Goal: Task Accomplishment & Management: Use online tool/utility

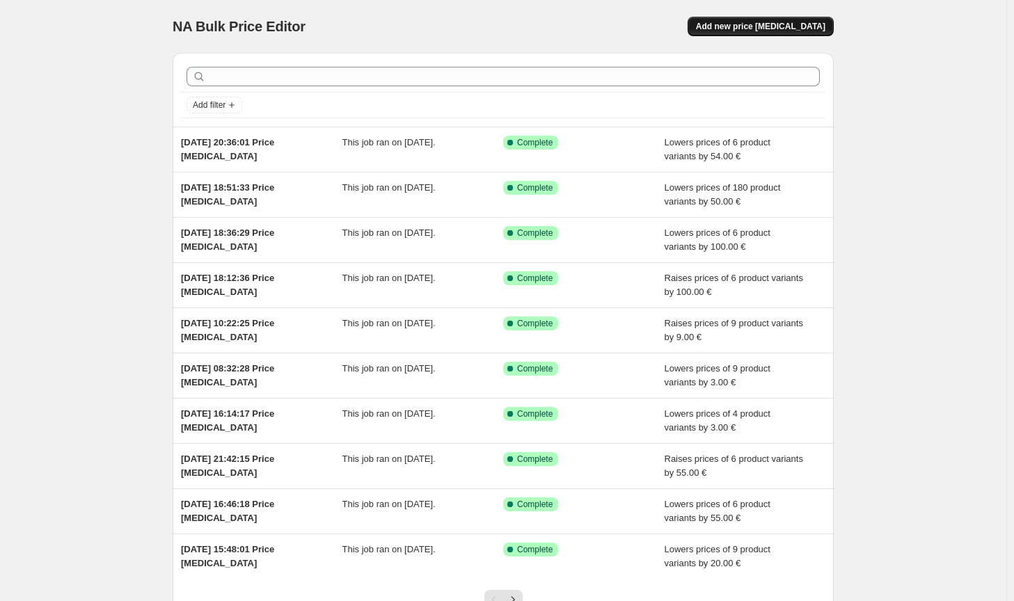
click at [771, 28] on span "Add new price [MEDICAL_DATA]" at bounding box center [760, 26] width 129 height 11
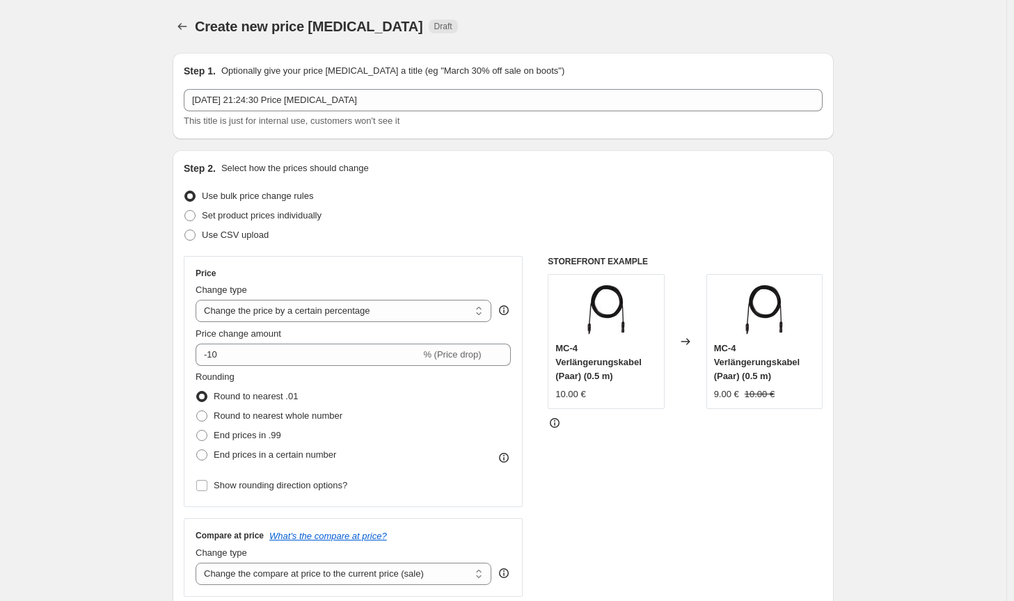
click at [331, 326] on div "Price Change type Change the price to a certain amount Change the price by a ce…" at bounding box center [353, 382] width 315 height 228
click at [336, 318] on select "Change the price to a certain amount Change the price by a certain amount Chang…" at bounding box center [344, 311] width 296 height 22
select select "by"
click at [198, 300] on select "Change the price to a certain amount Change the price by a certain amount Chang…" at bounding box center [344, 311] width 296 height 22
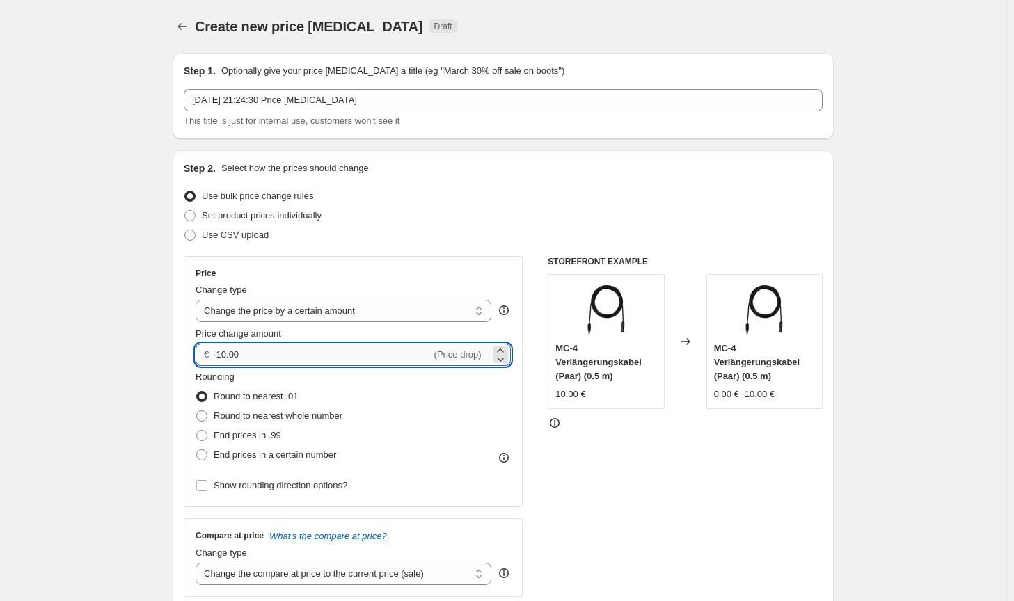
drag, startPoint x: 303, startPoint y: 360, endPoint x: 221, endPoint y: 353, distance: 83.1
click at [221, 353] on input "-10.00" at bounding box center [322, 355] width 218 height 22
type input "-75.00"
click at [318, 414] on span "Round to nearest whole number" at bounding box center [278, 416] width 129 height 10
click at [197, 411] on input "Round to nearest whole number" at bounding box center [196, 411] width 1 height 1
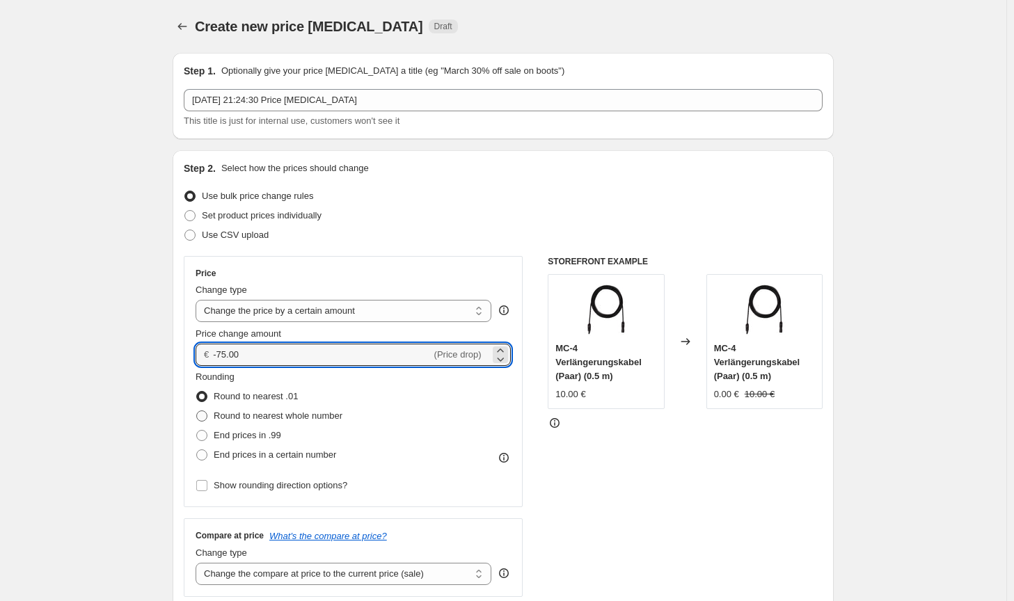
radio input "true"
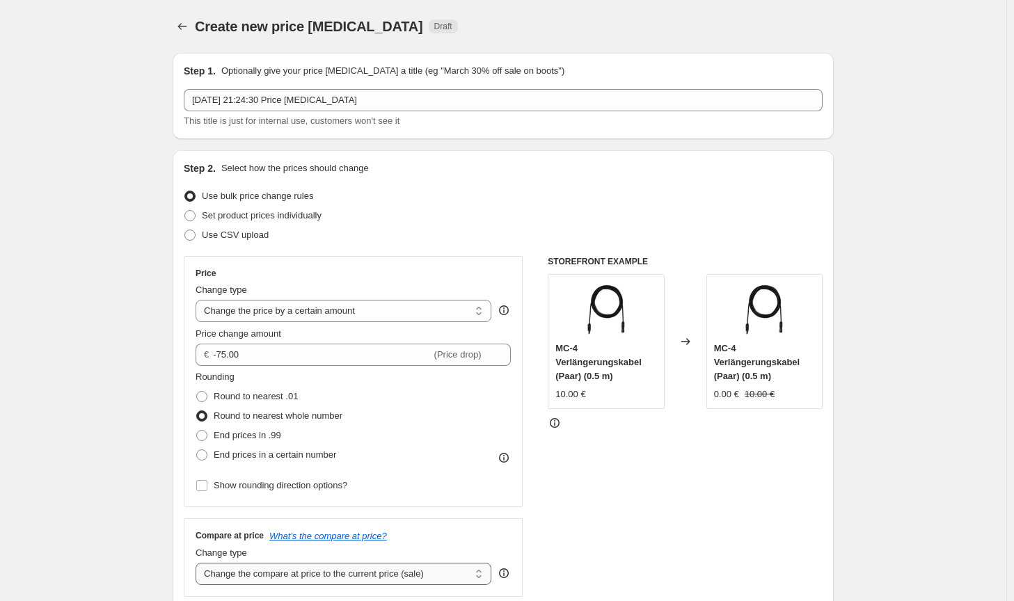
click at [374, 571] on select "Change the compare at price to the current price (sale) Change the compare at p…" at bounding box center [344, 574] width 296 height 22
select select "no_change"
click at [198, 563] on select "Change the compare at price to the current price (sale) Change the compare at p…" at bounding box center [344, 574] width 296 height 22
click at [615, 525] on div "STOREFRONT EXAMPLE MC-4 Verlängerungskabel (Paar) (0.5 m) 10.00 € Changed to MC…" at bounding box center [685, 426] width 275 height 341
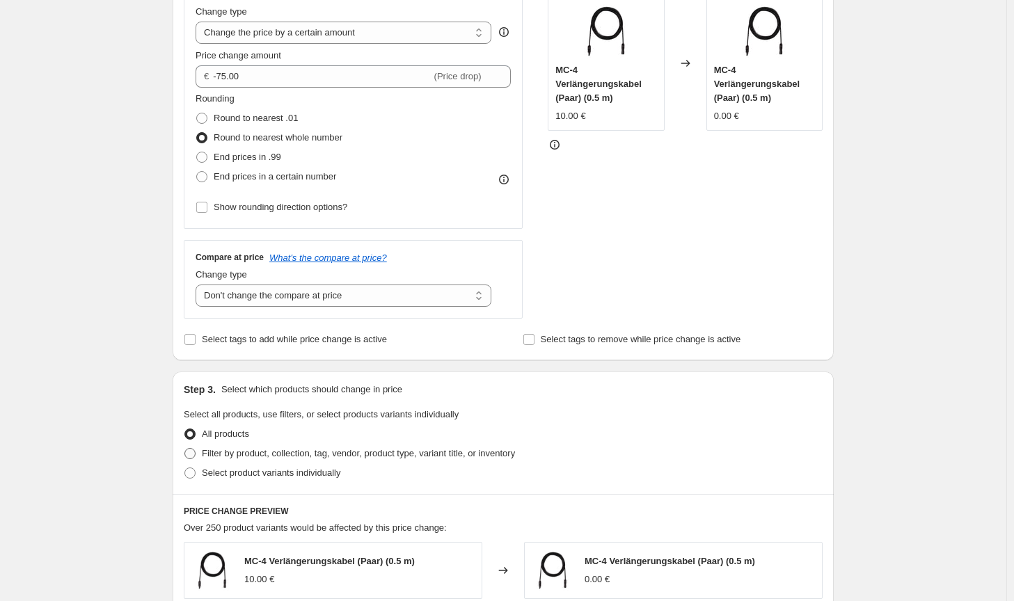
click at [463, 457] on span "Filter by product, collection, tag, vendor, product type, variant title, or inv…" at bounding box center [358, 453] width 313 height 10
click at [185, 449] on input "Filter by product, collection, tag, vendor, product type, variant title, or inv…" at bounding box center [184, 448] width 1 height 1
radio input "true"
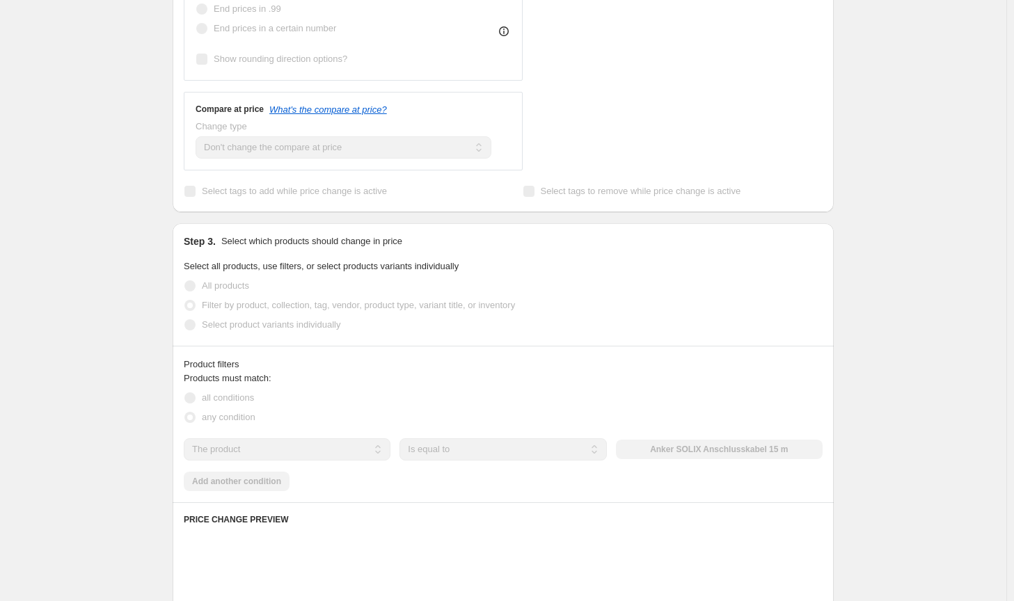
scroll to position [557, 0]
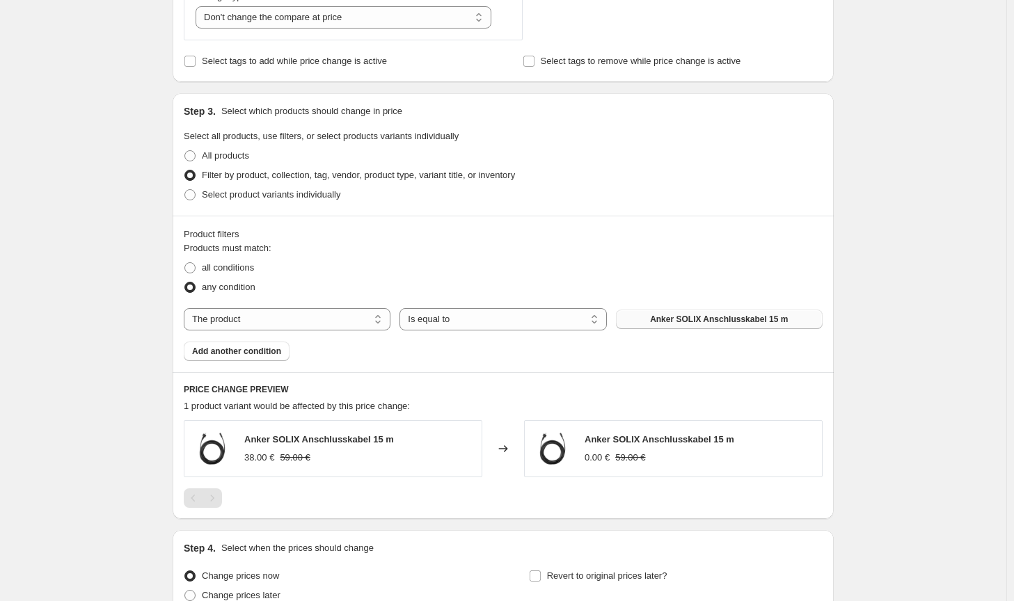
click at [710, 312] on button "Anker SOLIX Anschlusskabel 15 m" at bounding box center [719, 319] width 207 height 19
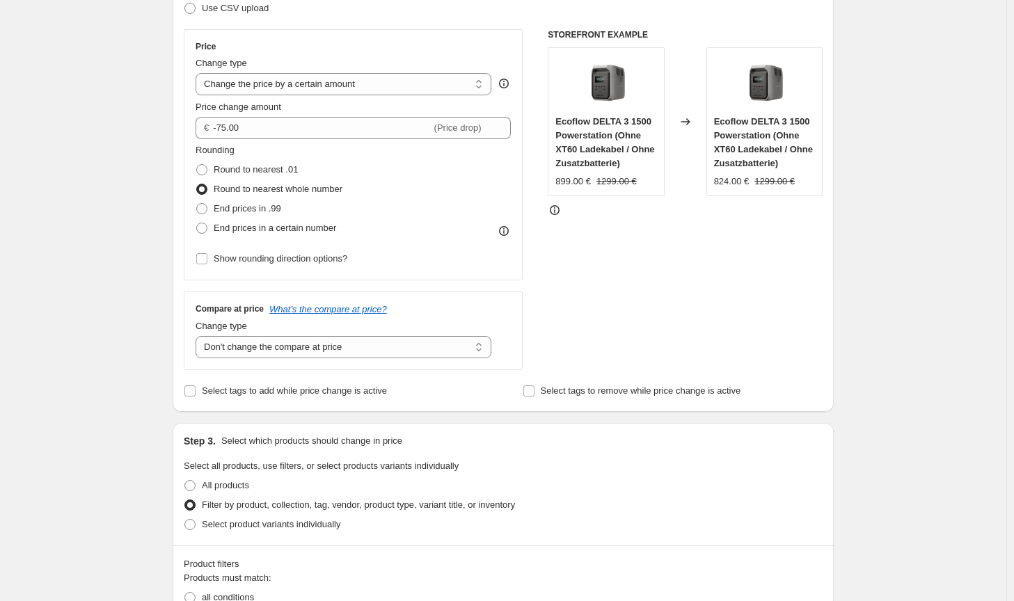
scroll to position [209, 0]
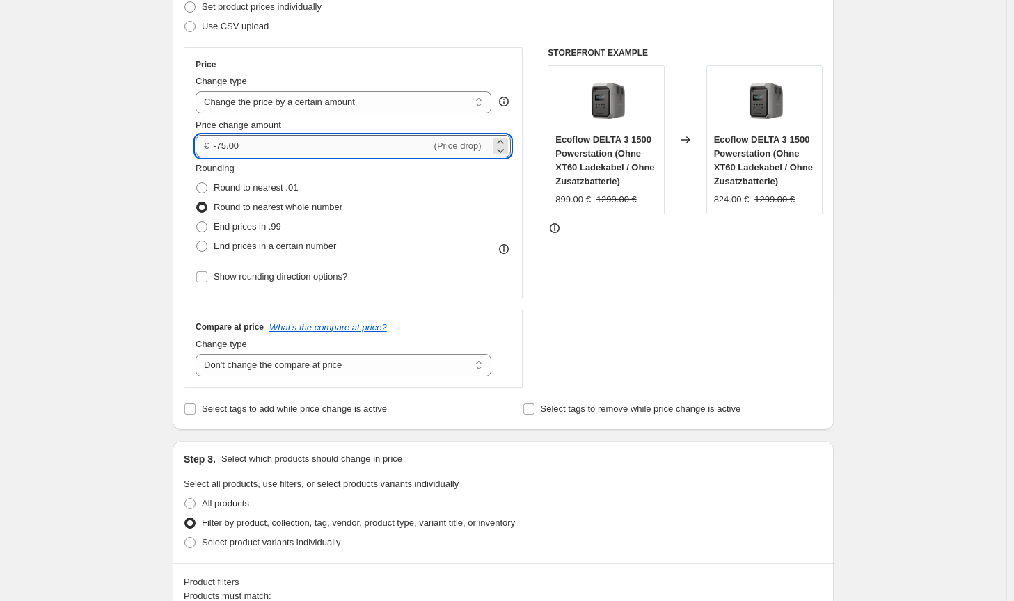
drag, startPoint x: 271, startPoint y: 152, endPoint x: 221, endPoint y: 150, distance: 49.5
click at [221, 150] on input "-75.00" at bounding box center [322, 146] width 218 height 22
click at [797, 341] on div "STOREFRONT EXAMPLE Ecoflow DELTA 3 1500 Powerstation (Ohne XT60 Ladekabel / Ohn…" at bounding box center [685, 217] width 275 height 341
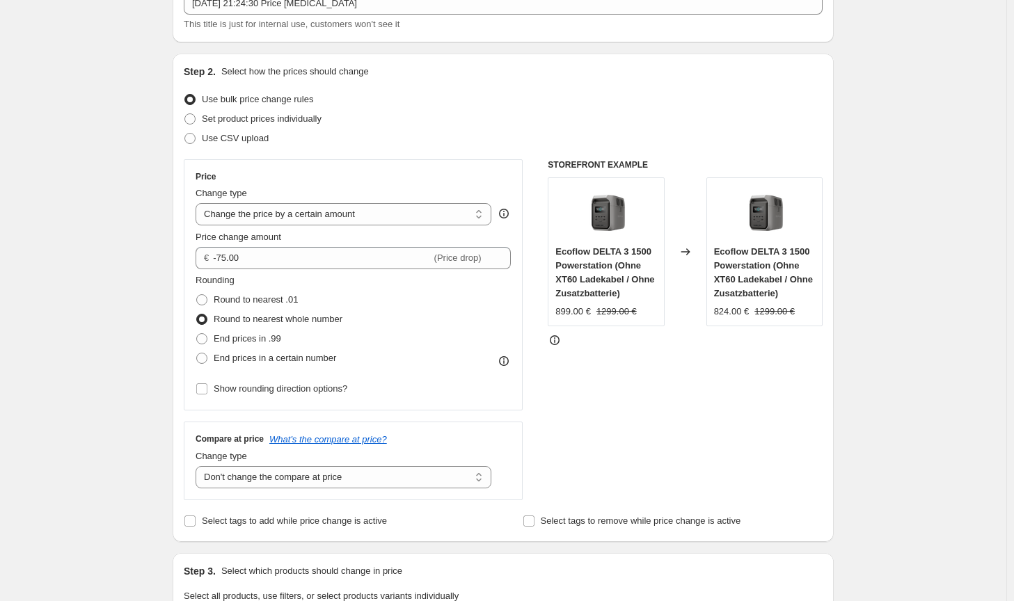
scroll to position [70, 0]
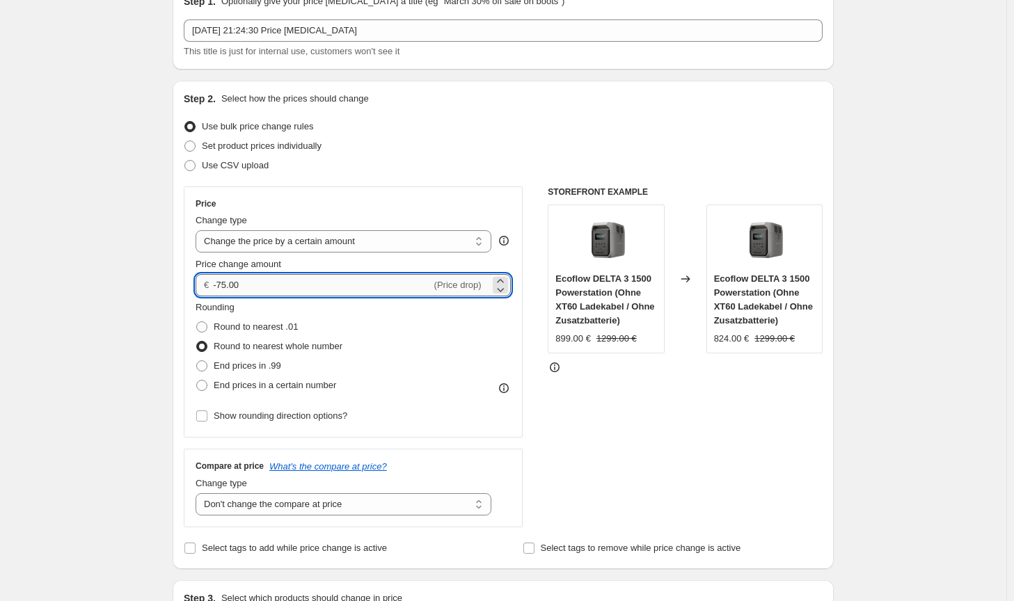
click at [222, 280] on input "-75.00" at bounding box center [322, 285] width 218 height 22
click at [226, 281] on input "-65.00" at bounding box center [322, 285] width 218 height 22
click at [610, 431] on div "STOREFRONT EXAMPLE Ecoflow DELTA 3 1500 Powerstation (Ohne XT60 Ladekabel / Ohn…" at bounding box center [685, 356] width 275 height 341
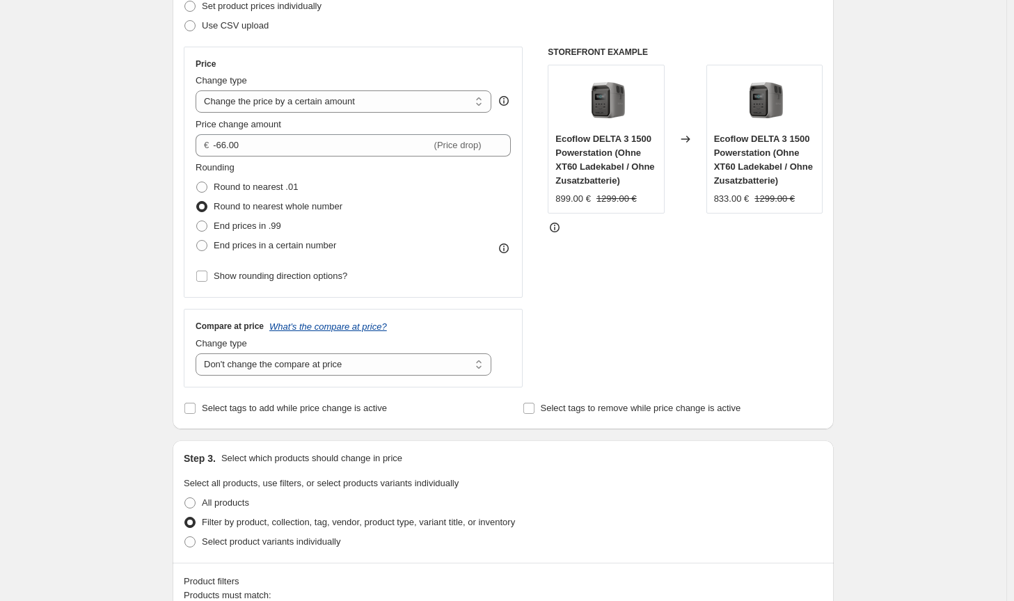
scroll to position [209, 0]
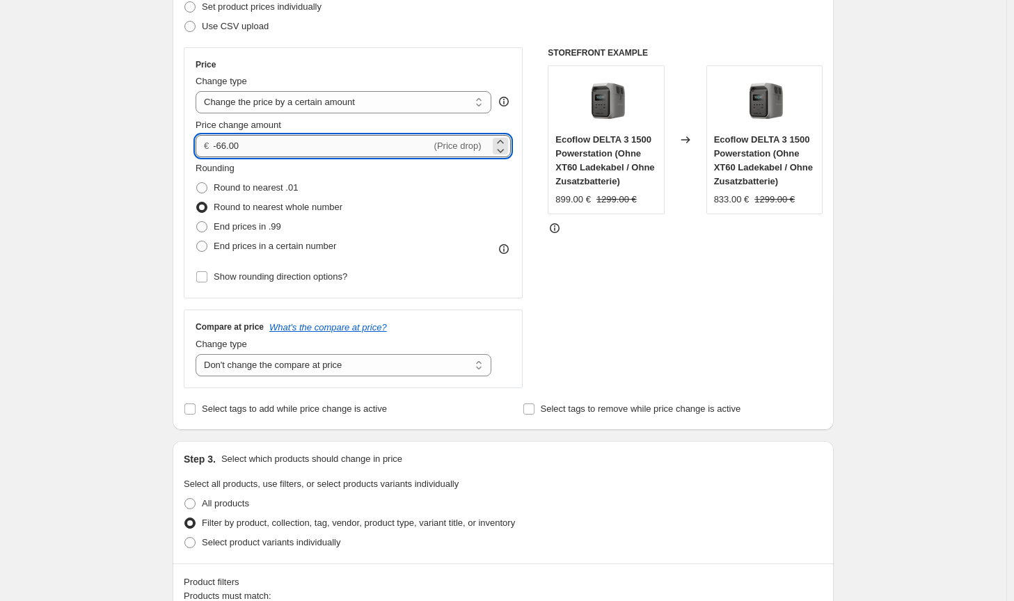
click at [227, 146] on input "-66.00" at bounding box center [322, 146] width 218 height 22
type input "-64.00"
click at [735, 353] on div "STOREFRONT EXAMPLE Ecoflow DELTA 3 1500 Powerstation (Ohne XT60 Ladekabel / Ohn…" at bounding box center [685, 217] width 275 height 341
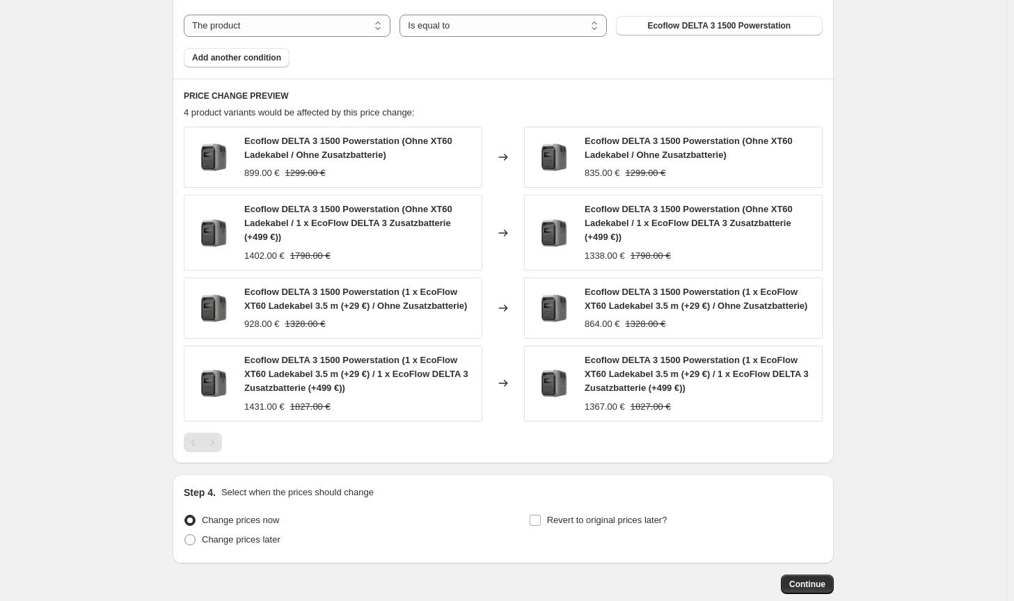
scroll to position [858, 0]
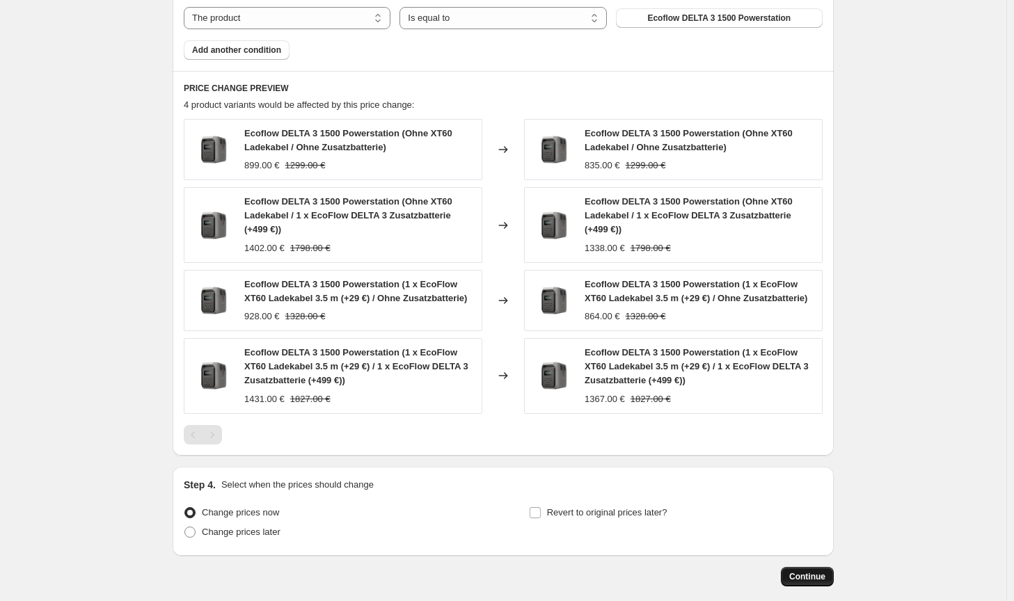
click at [820, 576] on span "Continue" at bounding box center [807, 576] width 36 height 11
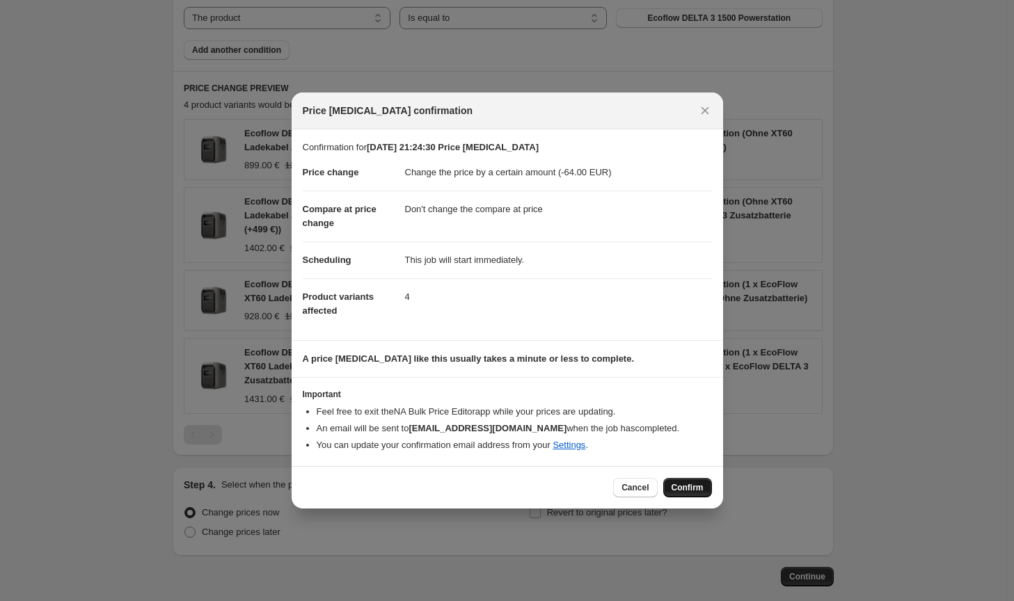
click at [687, 484] on span "Confirm" at bounding box center [687, 487] width 32 height 11
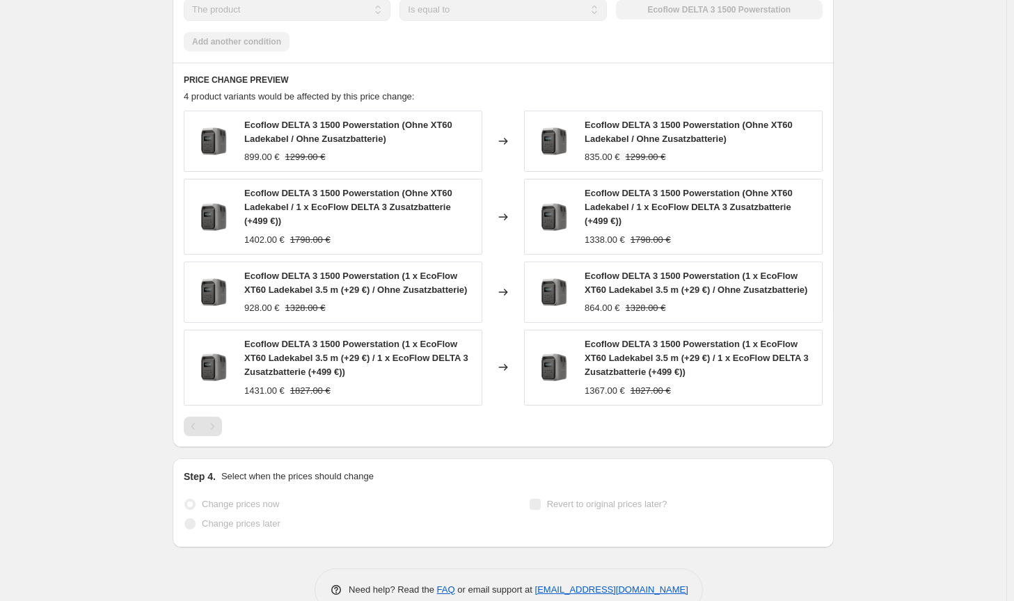
scroll to position [961, 0]
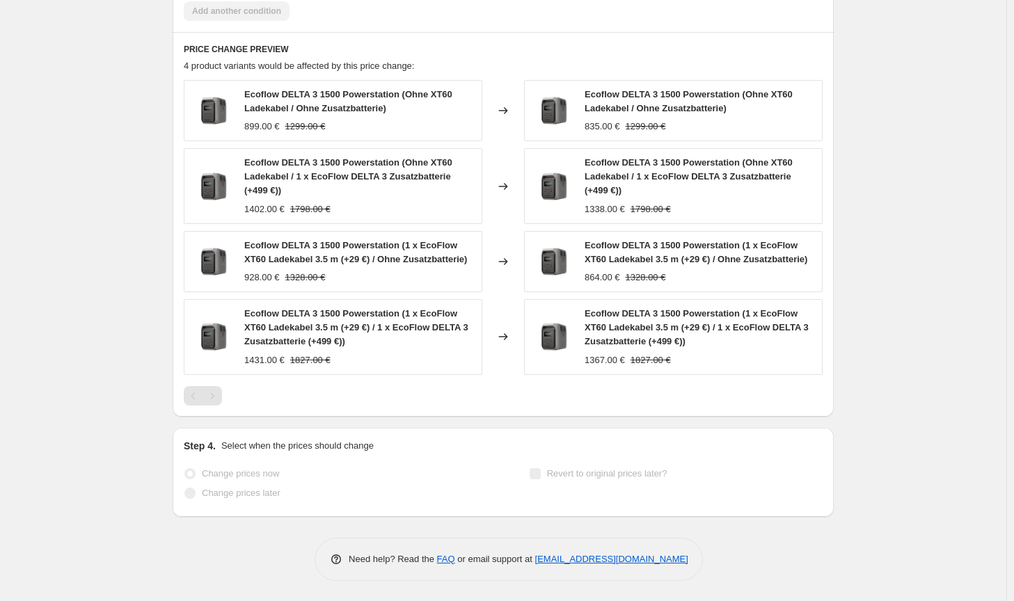
select select "by"
select select "no_change"
